Goal: Task Accomplishment & Management: Manage account settings

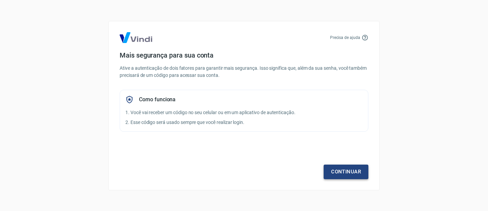
click at [344, 167] on link "Continuar" at bounding box center [346, 172] width 45 height 14
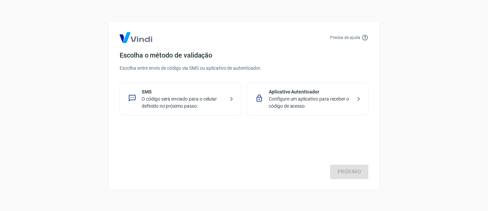
click at [205, 97] on p "O código será enviado para o celular definido no próximo passo." at bounding box center [183, 103] width 83 height 14
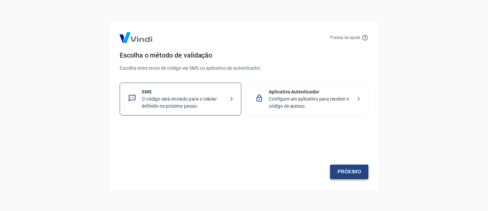
click at [350, 169] on link "Próximo" at bounding box center [349, 172] width 38 height 14
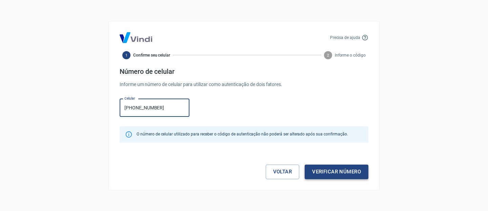
type input "[PHONE_NUMBER]"
click at [343, 168] on button "Verificar número" at bounding box center [337, 172] width 64 height 14
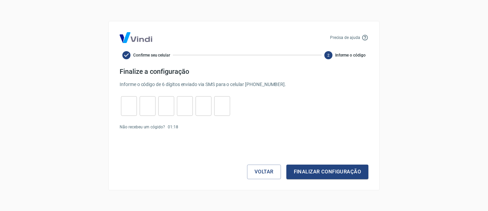
click at [134, 111] on input "tel" at bounding box center [129, 106] width 16 height 15
type input "5"
type input "3"
type input "2"
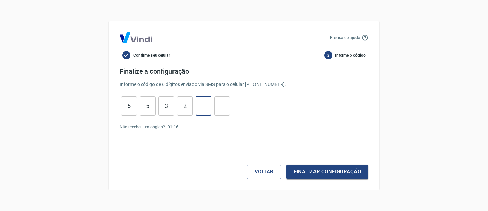
type input "1"
type input "7"
click at [305, 164] on div "Voltar Finalizar configuração" at bounding box center [244, 158] width 249 height 41
click at [309, 170] on button "Finalizar configuração" at bounding box center [327, 172] width 82 height 14
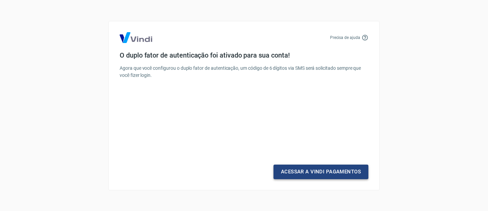
click at [303, 175] on link "Acessar a Vindi Pagamentos" at bounding box center [321, 172] width 95 height 14
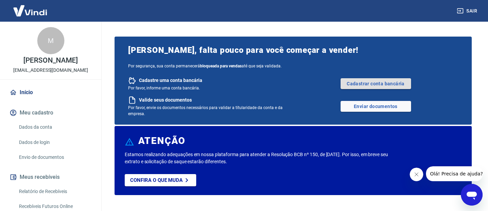
click at [378, 82] on link "Cadastrar conta bancária" at bounding box center [376, 83] width 71 height 11
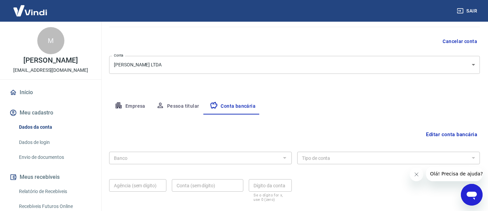
scroll to position [97, 0]
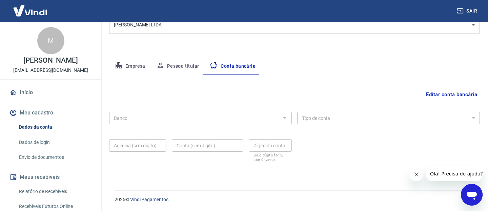
click at [432, 95] on button "Editar conta bancária" at bounding box center [451, 94] width 57 height 13
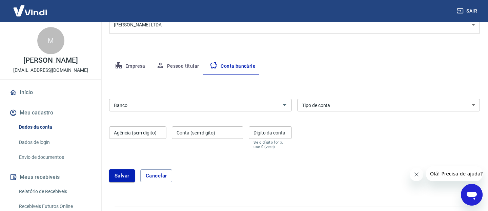
click at [243, 108] on input "Banco" at bounding box center [194, 105] width 167 height 8
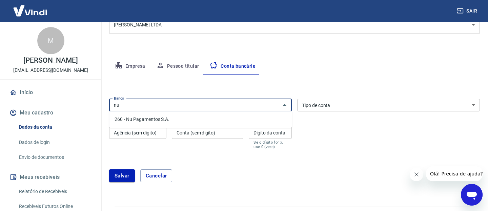
click at [233, 123] on li "260 - Nu Pagamentos S.A." at bounding box center [200, 119] width 183 height 11
type input "260 - Nu Pagamentos S.A."
click at [347, 108] on select "Conta Corrente Conta Poupança" at bounding box center [388, 105] width 183 height 13
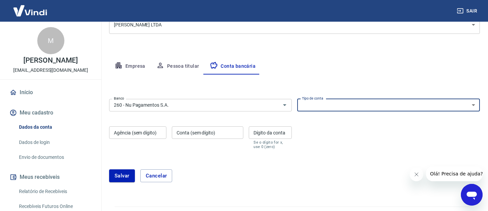
select select "1"
click at [297, 99] on select "Conta Corrente Conta Poupança" at bounding box center [388, 105] width 183 height 13
click at [147, 135] on div "Agência (sem dígito) Agência (sem dígito)" at bounding box center [137, 137] width 57 height 23
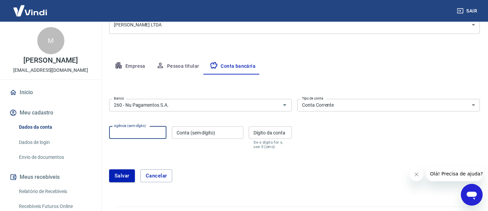
type input "0001"
click at [212, 132] on div "Conta (sem dígito) Conta (sem dígito)" at bounding box center [208, 137] width 72 height 23
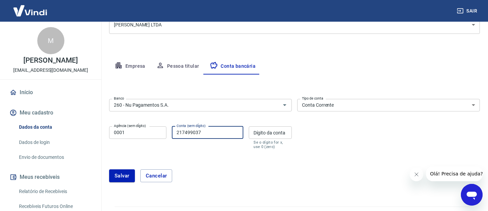
type input "217499037"
click at [271, 134] on div "Dígito da conta Dígito da conta Se o dígito for x, use 0 (zero)" at bounding box center [270, 137] width 43 height 23
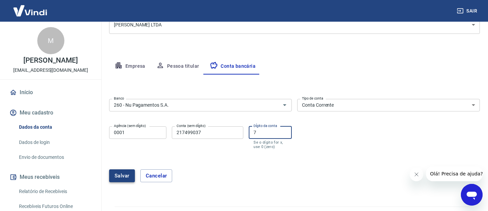
type input "7"
click at [127, 177] on button "Salvar" at bounding box center [122, 175] width 26 height 13
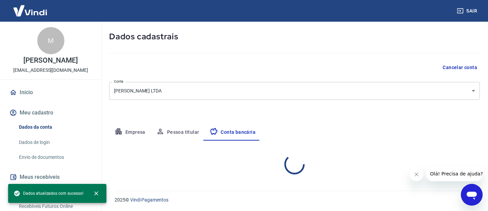
select select "1"
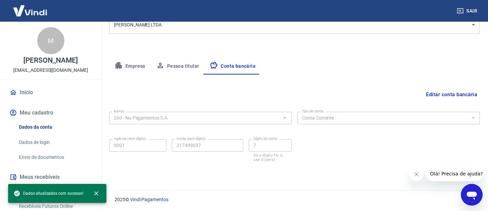
click at [167, 63] on button "Pessoa titular" at bounding box center [178, 66] width 54 height 16
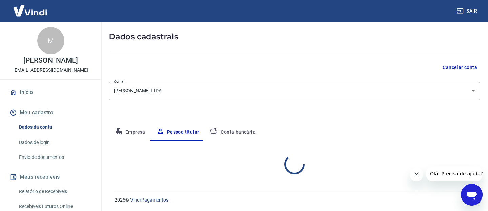
scroll to position [60, 0]
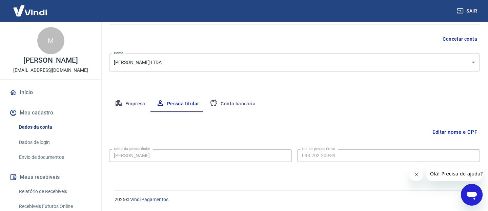
click at [136, 102] on button "Empresa" at bounding box center [130, 104] width 42 height 16
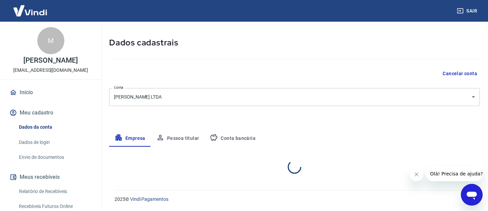
scroll to position [24, 0]
select select "SC"
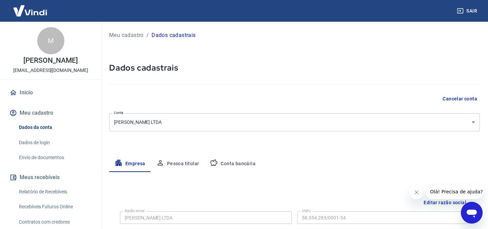
scroll to position [0, 0]
click at [21, 9] on img at bounding box center [30, 10] width 44 height 21
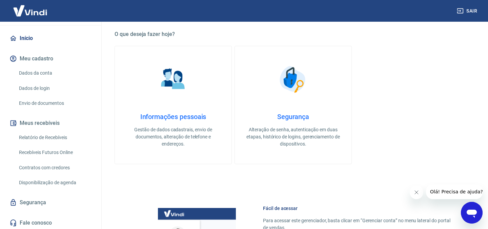
scroll to position [56, 0]
